Goal: Information Seeking & Learning: Learn about a topic

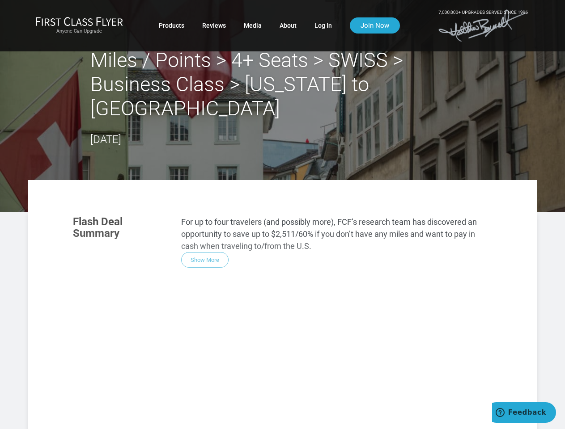
click at [282, 215] on div "Flash Deal Summary For up to four travelers (and possibly more), FCF’s research…" at bounding box center [282, 333] width 437 height 253
click at [282, 293] on div "Flash Deal Summary For up to four travelers (and possibly more), FCF’s research…" at bounding box center [282, 333] width 437 height 253
click at [205, 236] on div "Flash Deal Summary For up to four travelers (and possibly more), FCF’s research…" at bounding box center [282, 333] width 437 height 253
click at [127, 361] on div "Flash Deal Summary For up to four travelers (and possibly more), FCF’s research…" at bounding box center [282, 333] width 437 height 253
click at [200, 361] on div "Flash Deal Summary For up to four travelers (and possibly more), FCF’s research…" at bounding box center [282, 333] width 437 height 253
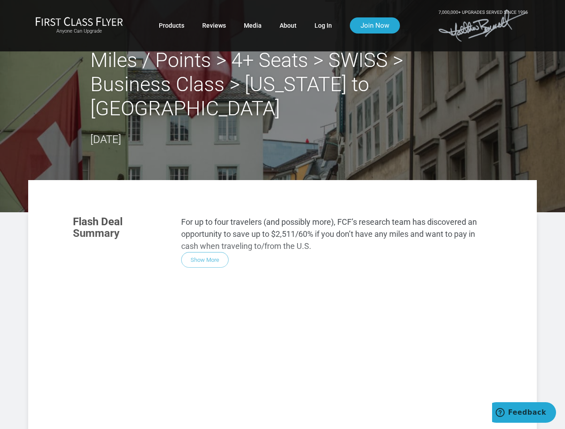
click at [274, 361] on div "Flash Deal Summary For up to four travelers (and possibly more), FCF’s research…" at bounding box center [282, 333] width 437 height 253
click at [200, 408] on div "Flash Deal Summary For up to four travelers (and possibly more), FCF’s research…" at bounding box center [282, 333] width 437 height 253
click at [427, 415] on div "Flash Deal Summary For up to four travelers (and possibly more), FCF’s research…" at bounding box center [282, 333] width 437 height 253
click at [524, 413] on span "Feedback" at bounding box center [527, 413] width 38 height 8
